Goal: Task Accomplishment & Management: Use online tool/utility

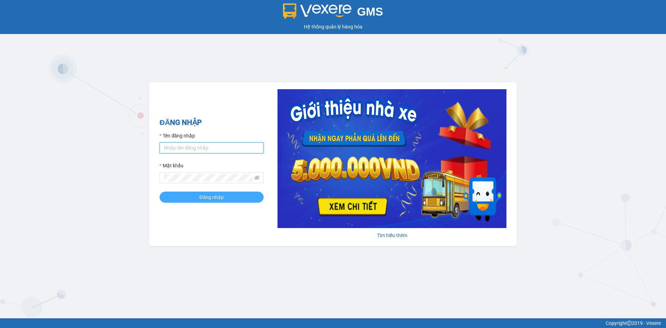
type input "hao.hiepthanh"
click at [242, 197] on button "Đăng nhập" at bounding box center [212, 197] width 104 height 11
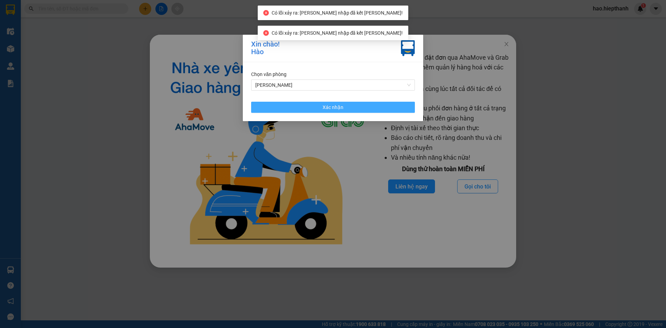
click at [386, 106] on button "Xác nhận" at bounding box center [333, 107] width 164 height 11
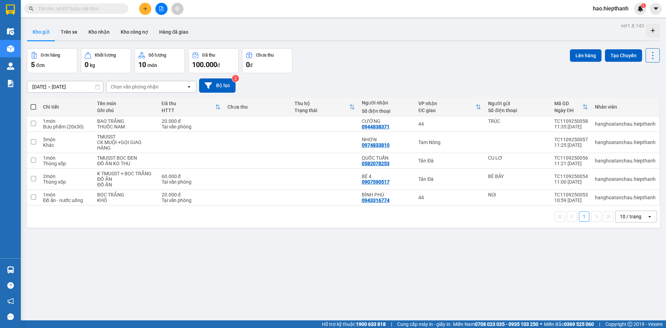
click at [92, 7] on input "text" at bounding box center [79, 9] width 82 height 8
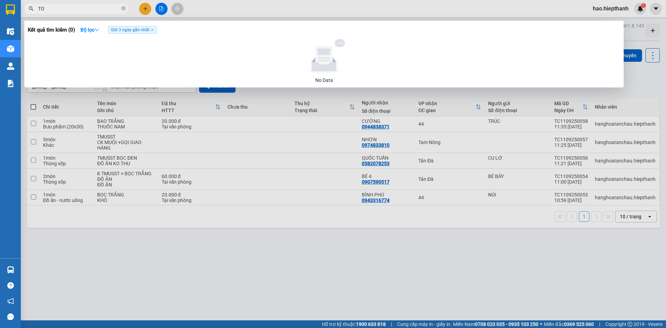
click at [156, 30] on span "Gửi 3 ngày gần nhất" at bounding box center [132, 30] width 49 height 8
click at [154, 29] on icon "close" at bounding box center [152, 29] width 3 height 3
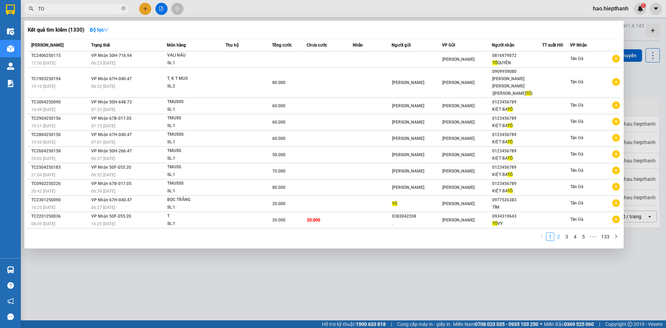
click at [558, 233] on link "2" at bounding box center [559, 237] width 8 height 8
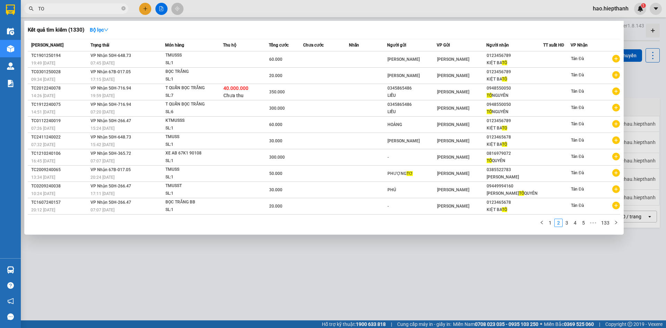
click at [89, 9] on input "TO" at bounding box center [79, 9] width 82 height 8
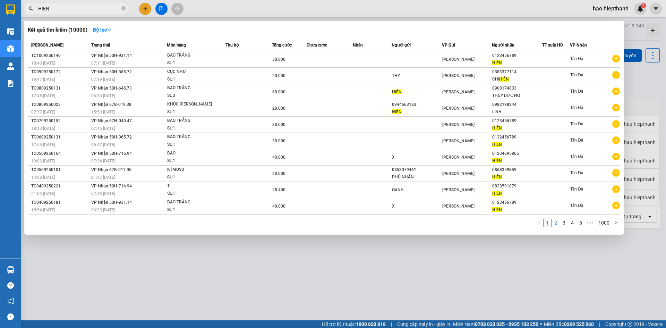
type input "HIEN"
click at [558, 225] on link "2" at bounding box center [556, 223] width 8 height 8
click at [566, 224] on link "3" at bounding box center [565, 223] width 8 height 8
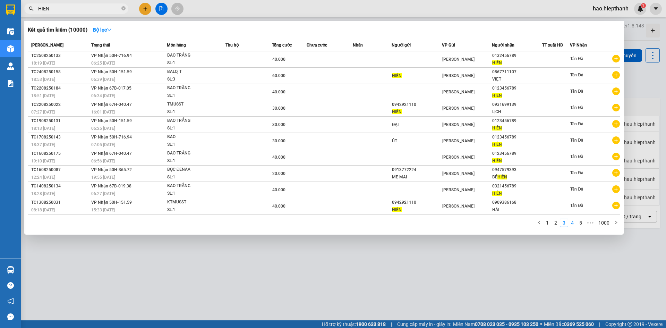
click at [573, 226] on link "4" at bounding box center [573, 223] width 8 height 8
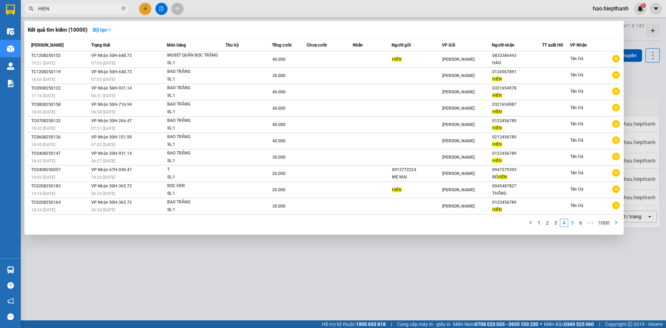
click at [577, 223] on link "5" at bounding box center [573, 223] width 8 height 8
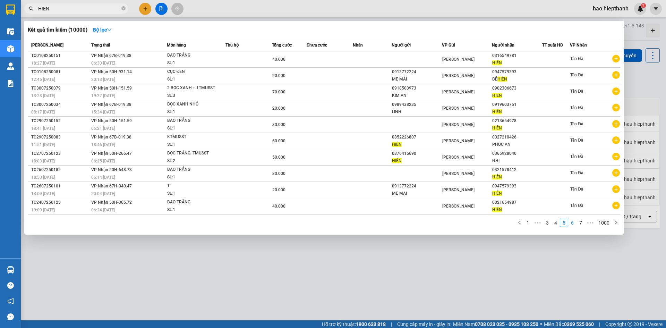
click at [575, 223] on link "6" at bounding box center [573, 223] width 8 height 8
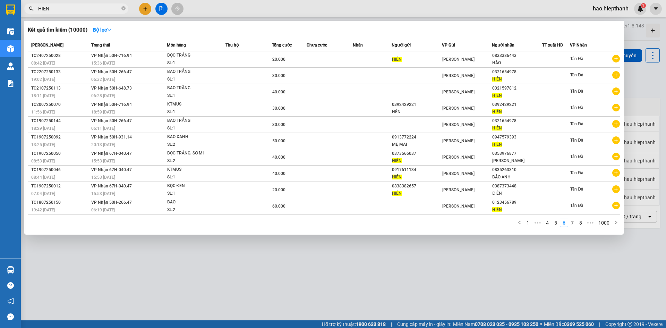
click at [269, 11] on div at bounding box center [333, 164] width 666 height 328
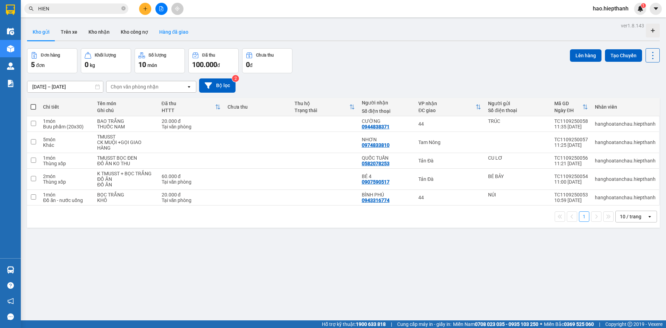
click at [179, 32] on button "Hàng đã giao" at bounding box center [174, 32] width 40 height 17
